Goal: Task Accomplishment & Management: Complete application form

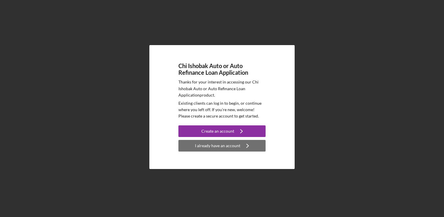
click at [222, 146] on div "I already have an account" at bounding box center [217, 146] width 45 height 12
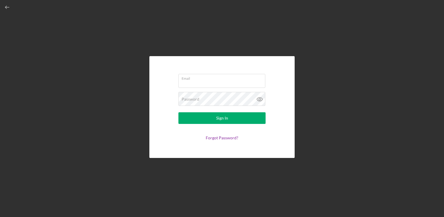
type input "[EMAIL_ADDRESS][DOMAIN_NAME]"
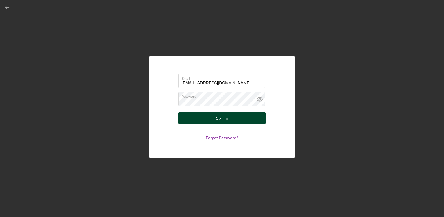
click at [224, 119] on div "Sign In" at bounding box center [222, 118] width 12 height 12
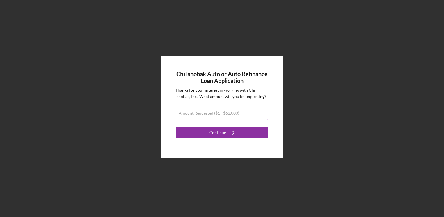
click at [245, 114] on input "Amount Requested ($1 - $62,000)" at bounding box center [221, 113] width 93 height 14
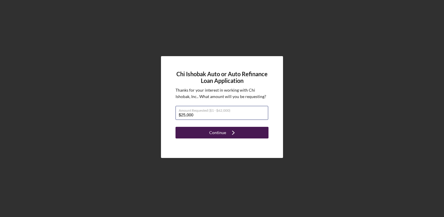
type input "$25,000"
click at [223, 133] on div "Continue" at bounding box center [217, 133] width 17 height 12
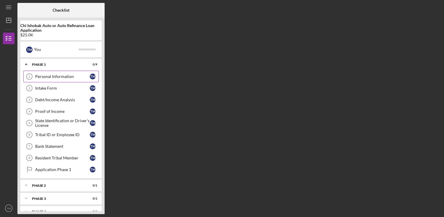
click at [56, 75] on div "Personal Information" at bounding box center [62, 76] width 55 height 5
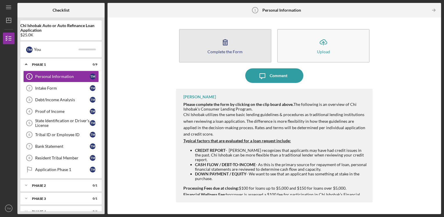
click at [224, 43] on icon "button" at bounding box center [225, 42] width 15 height 15
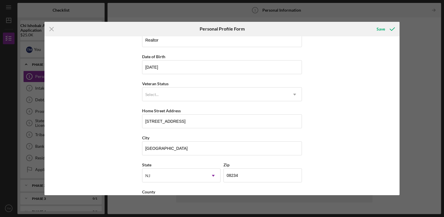
scroll to position [62, 0]
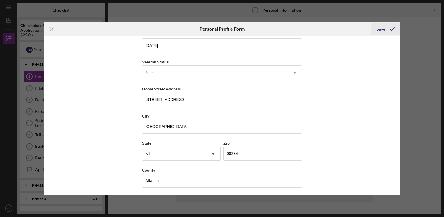
click at [381, 29] on div "Save" at bounding box center [380, 29] width 8 height 12
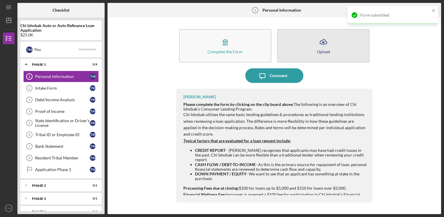
click at [323, 45] on line "button" at bounding box center [323, 43] width 0 height 3
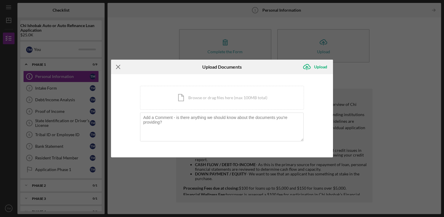
click at [117, 66] on line at bounding box center [118, 67] width 4 height 4
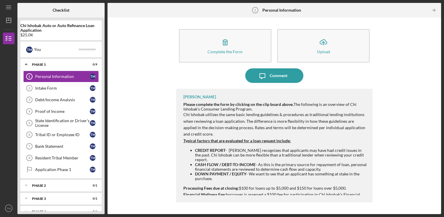
click at [336, 141] on p "Typical factors that are evaluated for a loan request include:" at bounding box center [274, 140] width 183 height 6
click at [416, 98] on div "Complete the Form Form Icon/Upload Upload Icon/Message Comment [PERSON_NAME] Pl…" at bounding box center [273, 115] width 327 height 190
click at [433, 11] on icon "Icon/Table Pagination Arrow" at bounding box center [433, 10] width 13 height 13
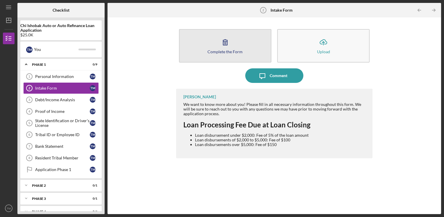
click at [224, 45] on icon "button" at bounding box center [225, 42] width 4 height 6
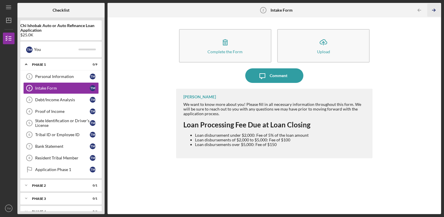
click at [433, 10] on icon "Icon/Table Pagination Arrow" at bounding box center [433, 10] width 13 height 13
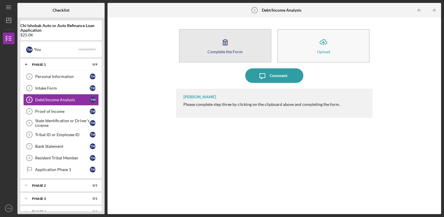
click at [224, 44] on icon "button" at bounding box center [225, 42] width 4 height 6
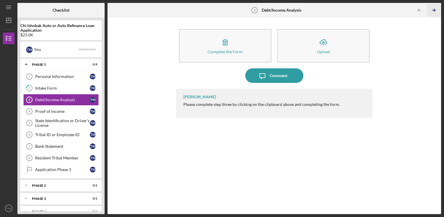
click at [434, 10] on line "button" at bounding box center [433, 10] width 3 height 0
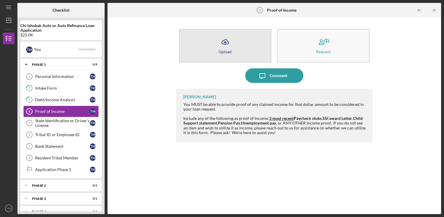
click at [224, 43] on icon "Icon/Upload" at bounding box center [225, 42] width 15 height 15
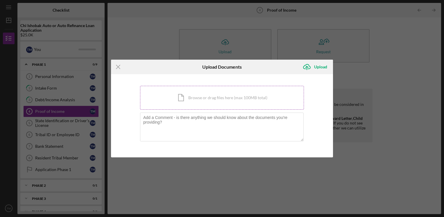
click at [199, 97] on div "Icon/Document Browse or drag files here (max 100MB total) Tap to choose files o…" at bounding box center [222, 98] width 164 height 24
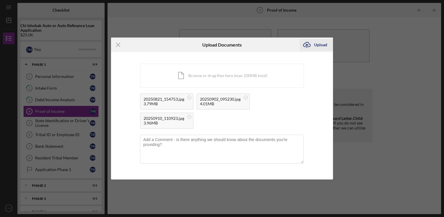
click at [320, 44] on div "Upload" at bounding box center [320, 45] width 13 height 12
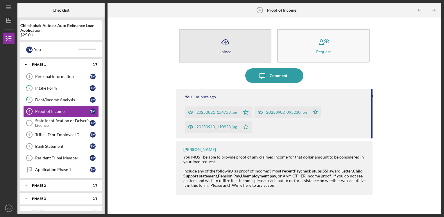
click at [225, 44] on icon "Icon/Upload" at bounding box center [225, 42] width 15 height 15
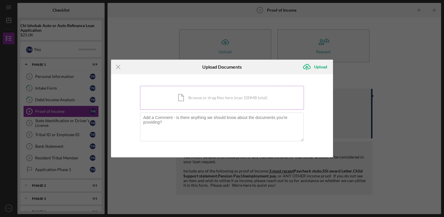
click at [207, 99] on div "Icon/Document Browse or drag files here (max 100MB total) Tap to choose files o…" at bounding box center [222, 98] width 164 height 24
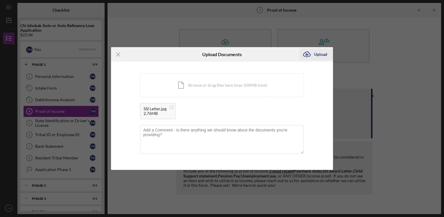
click at [319, 55] on div "Upload" at bounding box center [320, 54] width 13 height 12
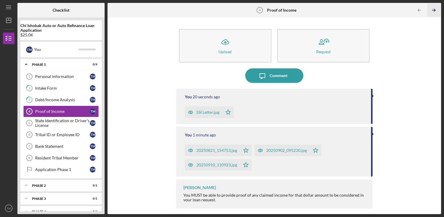
click at [433, 9] on icon "Icon/Table Pagination Arrow" at bounding box center [433, 10] width 13 height 13
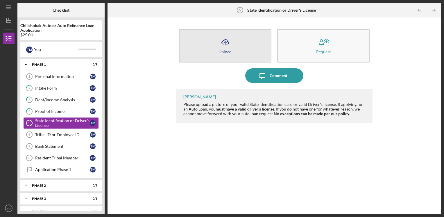
click at [225, 42] on line "button" at bounding box center [225, 43] width 0 height 3
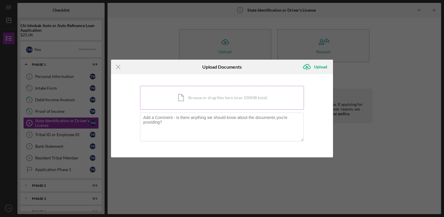
click at [206, 98] on div "Icon/Document Browse or drag files here (max 100MB total) Tap to choose files o…" at bounding box center [222, 98] width 164 height 24
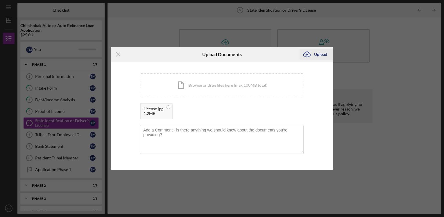
click at [321, 52] on div "Upload" at bounding box center [320, 54] width 13 height 12
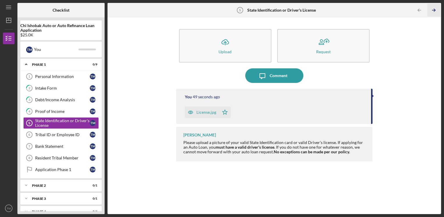
click at [433, 11] on polyline "button" at bounding box center [433, 10] width 1 height 3
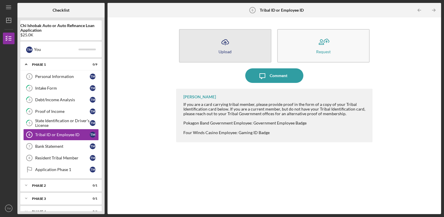
click at [226, 44] on icon "Icon/Upload" at bounding box center [225, 42] width 15 height 15
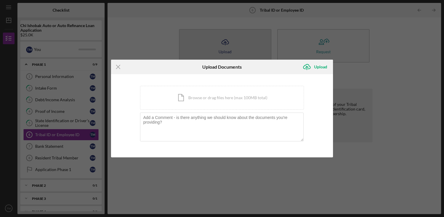
click at [226, 44] on body "Icon/Menu Tribal ID or Employee ID 6 Tribal ID or Employee ID Checklist Chi Ish…" at bounding box center [222, 108] width 444 height 217
click at [204, 99] on div "Icon/Document Browse or drag files here (max 100MB total) Tap to choose files o…" at bounding box center [222, 98] width 164 height 24
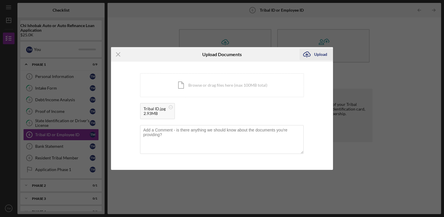
click at [320, 54] on div "Upload" at bounding box center [320, 54] width 13 height 12
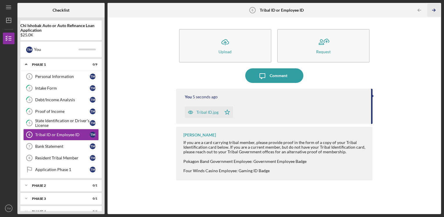
click at [432, 11] on icon "Icon/Table Pagination Arrow" at bounding box center [433, 10] width 13 height 13
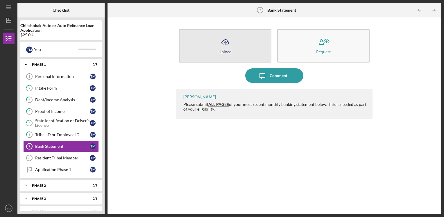
click at [223, 45] on icon "Icon/Upload" at bounding box center [225, 42] width 15 height 15
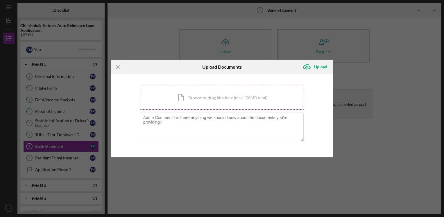
click at [216, 99] on div "Icon/Document Browse or drag files here (max 100MB total) Tap to choose files o…" at bounding box center [222, 98] width 164 height 24
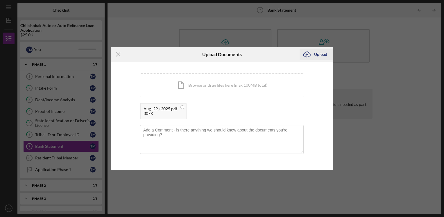
click at [321, 54] on div "Upload" at bounding box center [320, 54] width 13 height 12
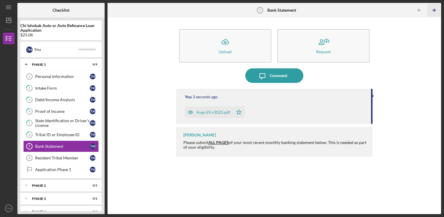
click at [432, 10] on icon "Icon/Table Pagination Arrow" at bounding box center [433, 10] width 13 height 13
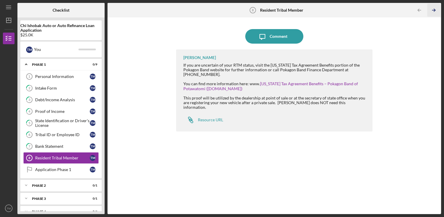
click at [432, 9] on icon "Icon/Table Pagination Arrow" at bounding box center [433, 10] width 13 height 13
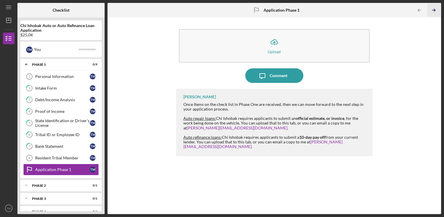
click at [433, 11] on icon "Icon/Table Pagination Arrow" at bounding box center [433, 10] width 13 height 13
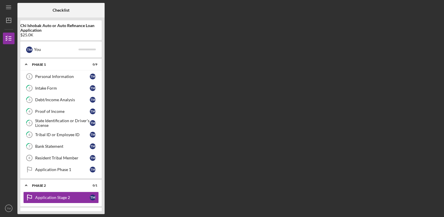
scroll to position [23, 0]
